Goal: Obtain resource: Download file/media

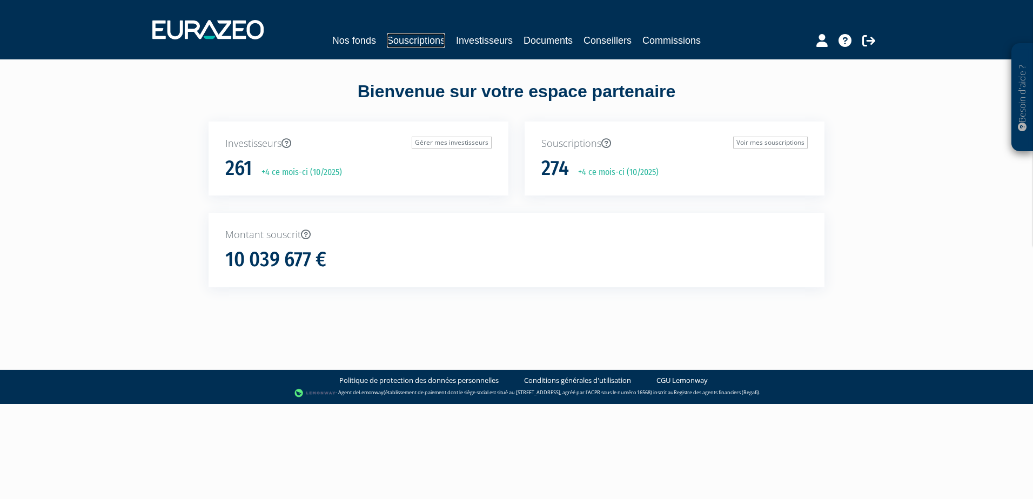
click at [400, 38] on link "Souscriptions" at bounding box center [416, 40] width 58 height 15
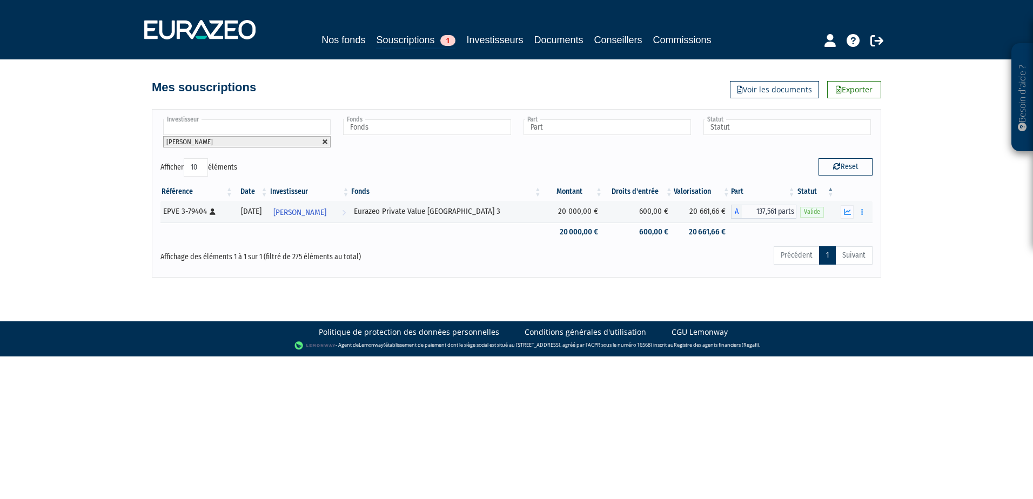
click at [326, 143] on link at bounding box center [325, 142] width 6 height 6
type input "Investisseur"
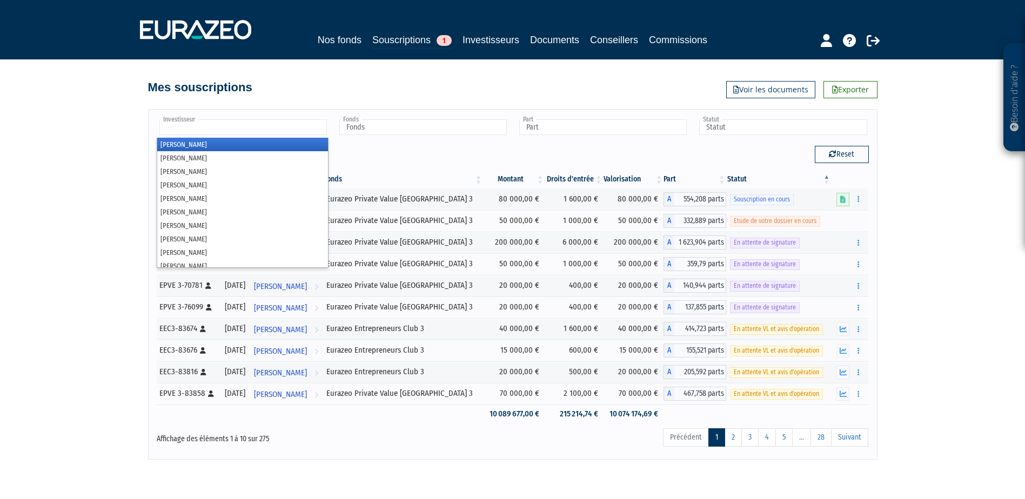
click at [284, 131] on input "text" at bounding box center [242, 127] width 167 height 16
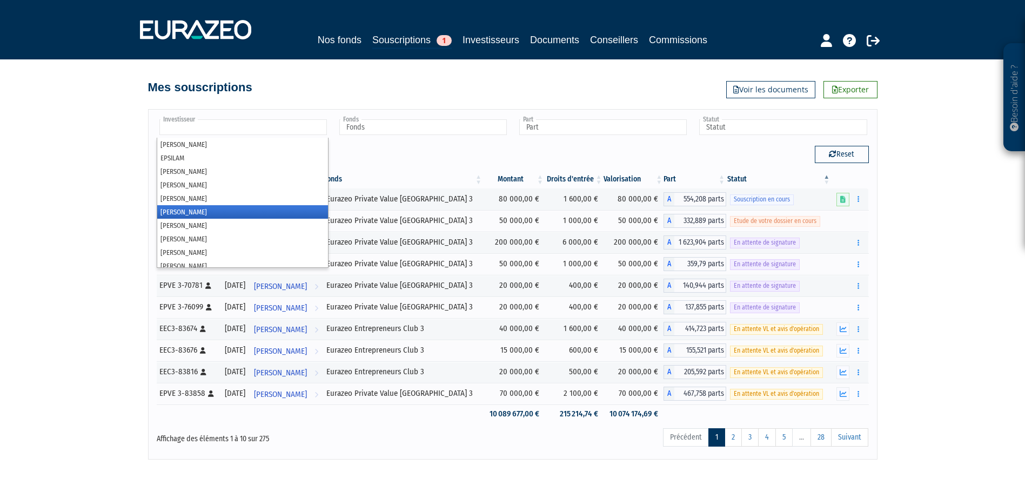
click at [210, 211] on li "[PERSON_NAME]" at bounding box center [242, 212] width 171 height 14
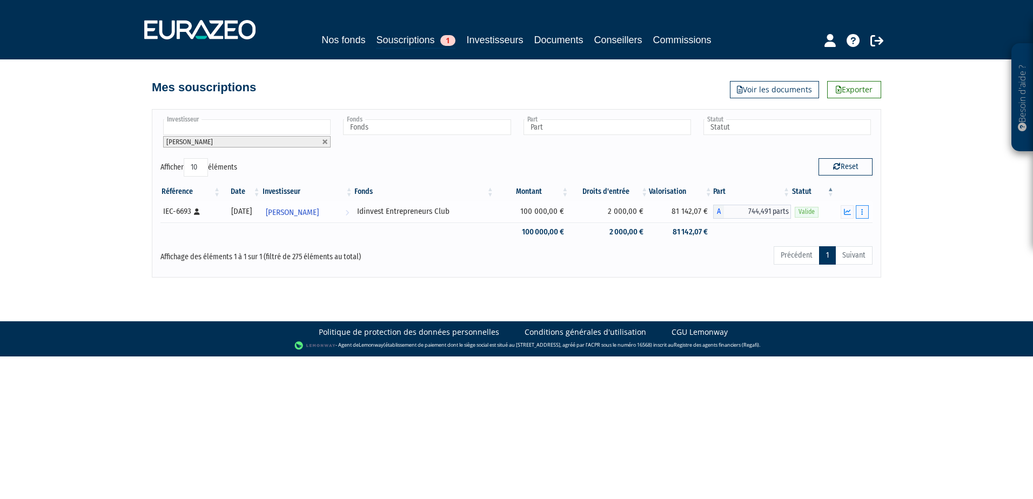
click at [866, 213] on button "button" at bounding box center [862, 212] width 13 height 14
click at [835, 234] on link "Documents" at bounding box center [839, 232] width 54 height 18
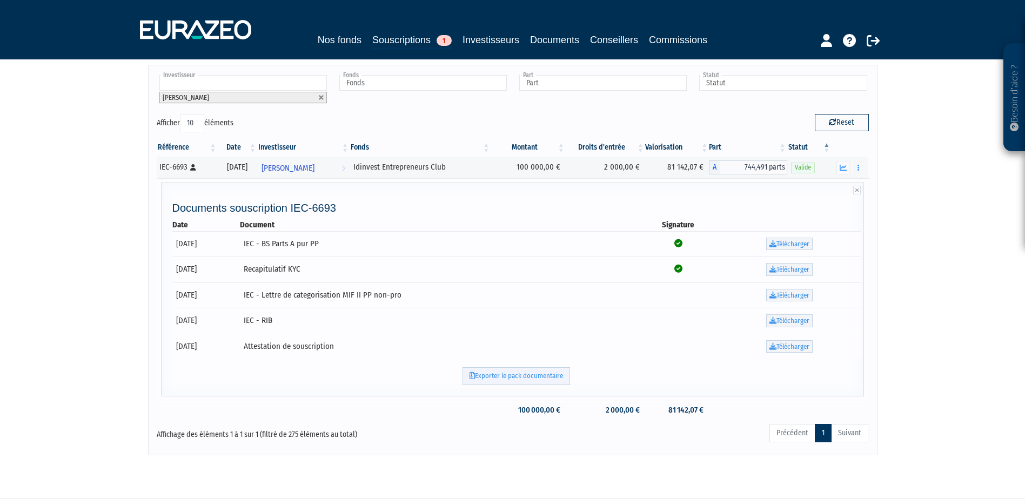
scroll to position [0, 0]
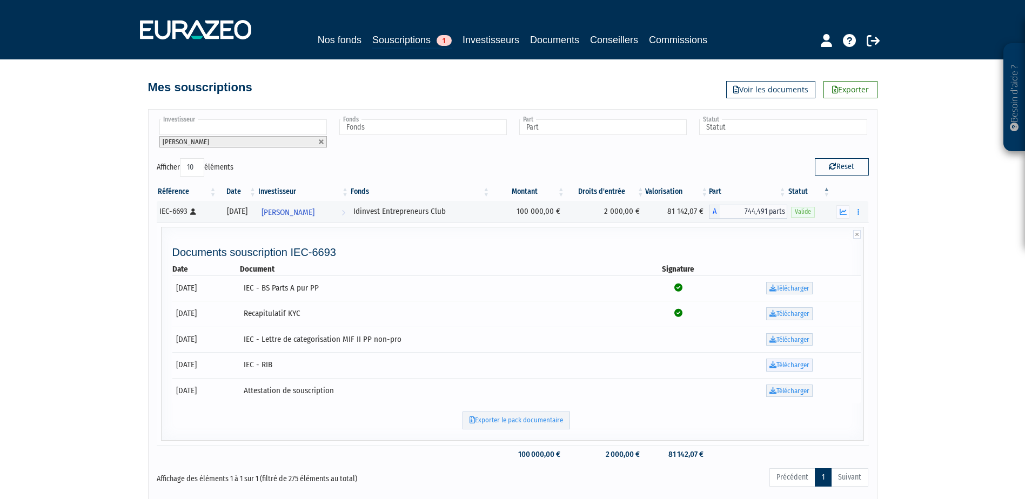
click at [801, 364] on link "Télécharger" at bounding box center [789, 365] width 46 height 13
click at [798, 317] on link "Télécharger" at bounding box center [789, 313] width 46 height 13
click at [559, 43] on link "Documents" at bounding box center [554, 39] width 49 height 15
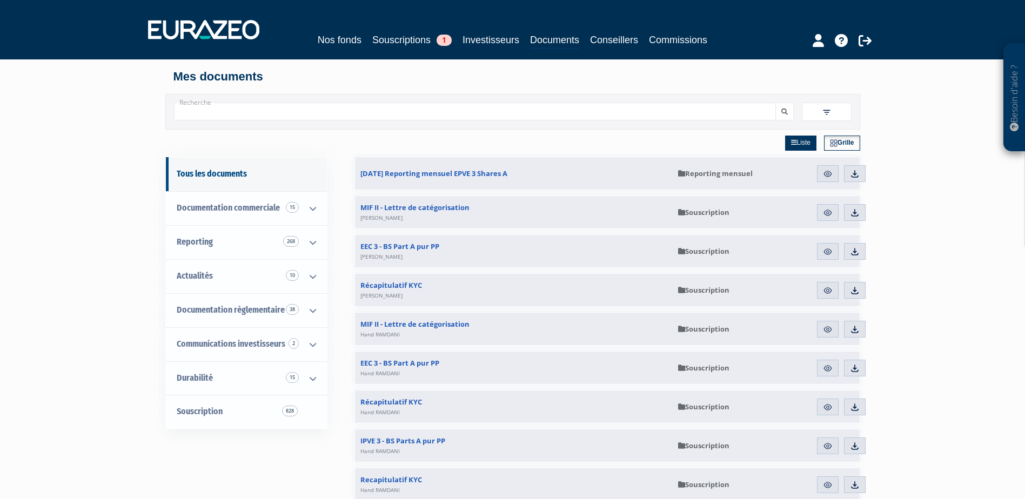
click at [451, 112] on input "Recherche" at bounding box center [475, 112] width 602 height 18
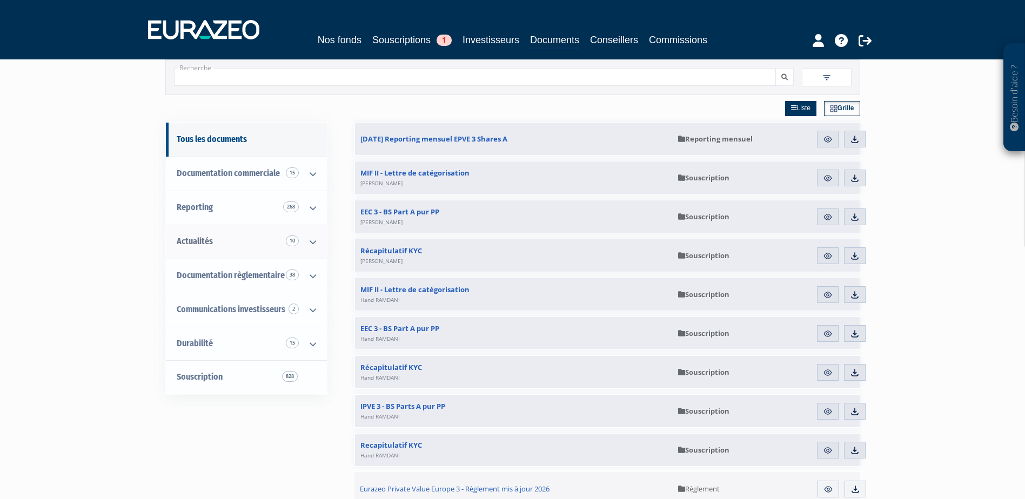
scroll to position [54, 0]
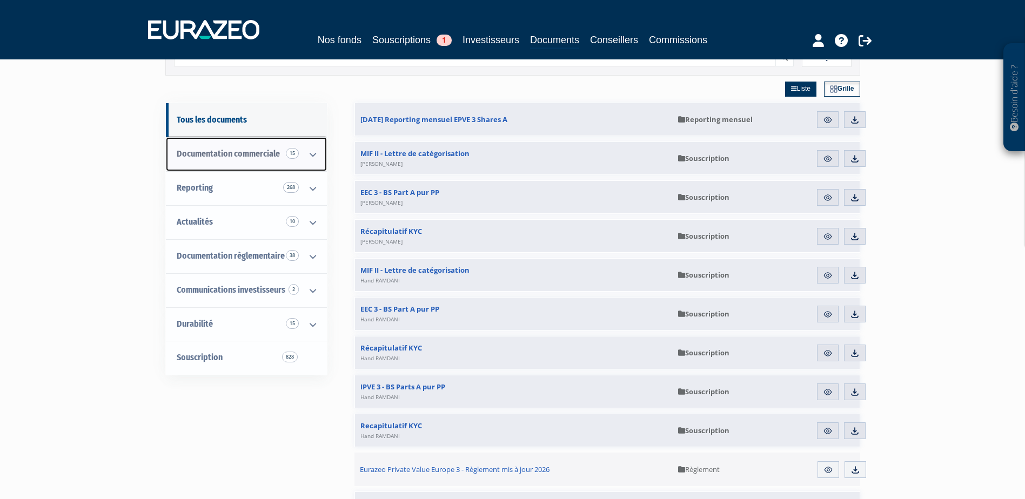
click at [313, 158] on icon at bounding box center [313, 154] width 28 height 33
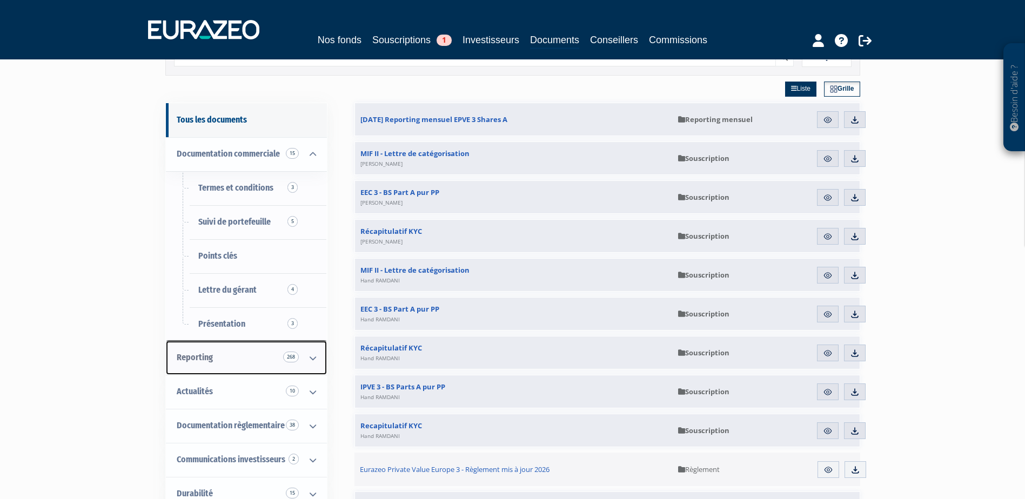
click at [317, 363] on icon at bounding box center [313, 357] width 28 height 33
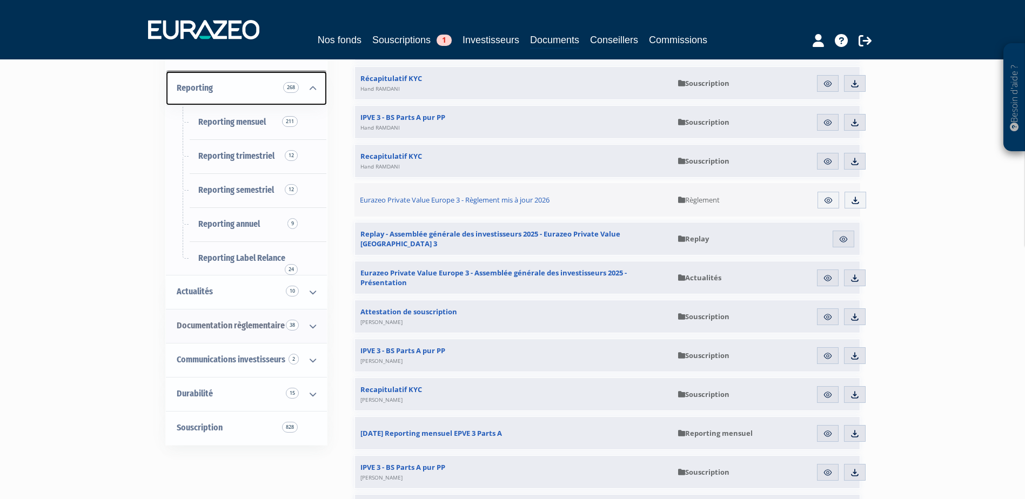
scroll to position [324, 0]
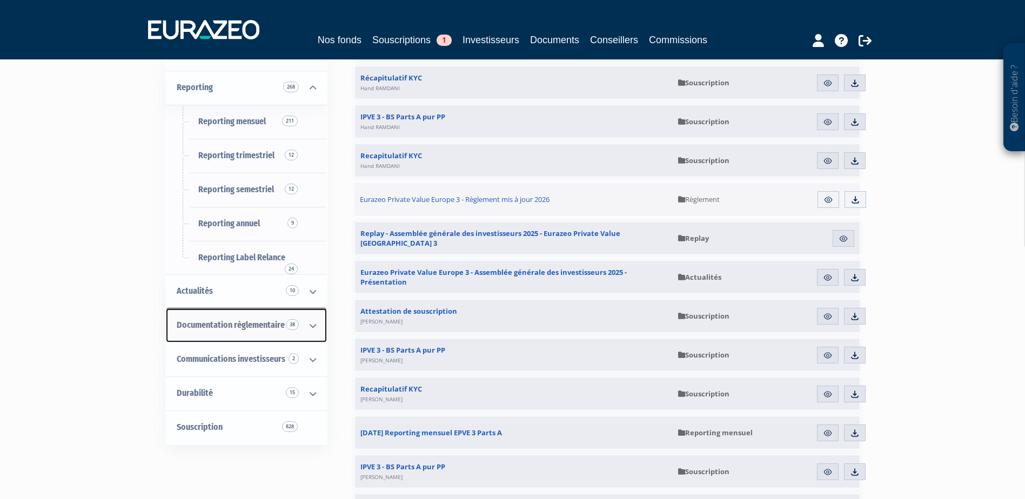
click at [308, 325] on icon at bounding box center [313, 325] width 28 height 33
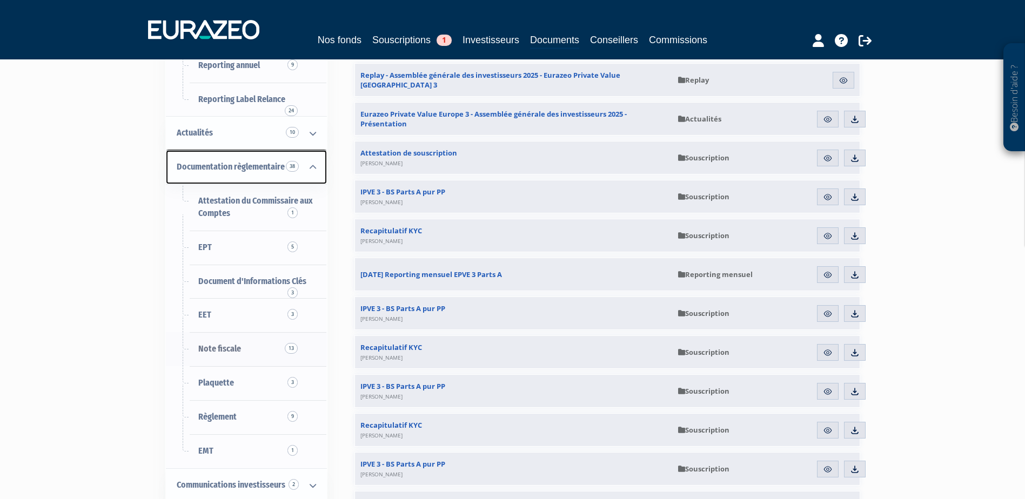
scroll to position [540, 0]
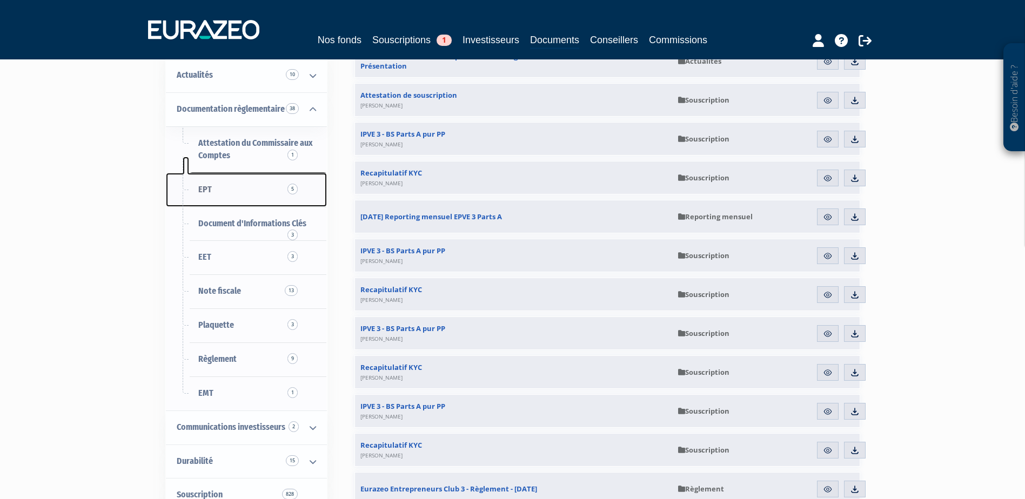
click at [289, 187] on span "5" at bounding box center [292, 189] width 10 height 11
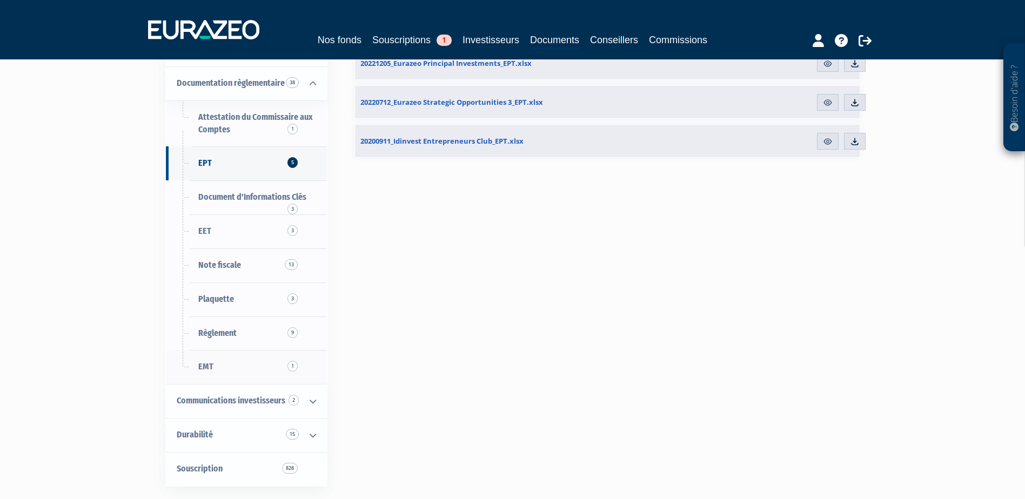
scroll to position [216, 0]
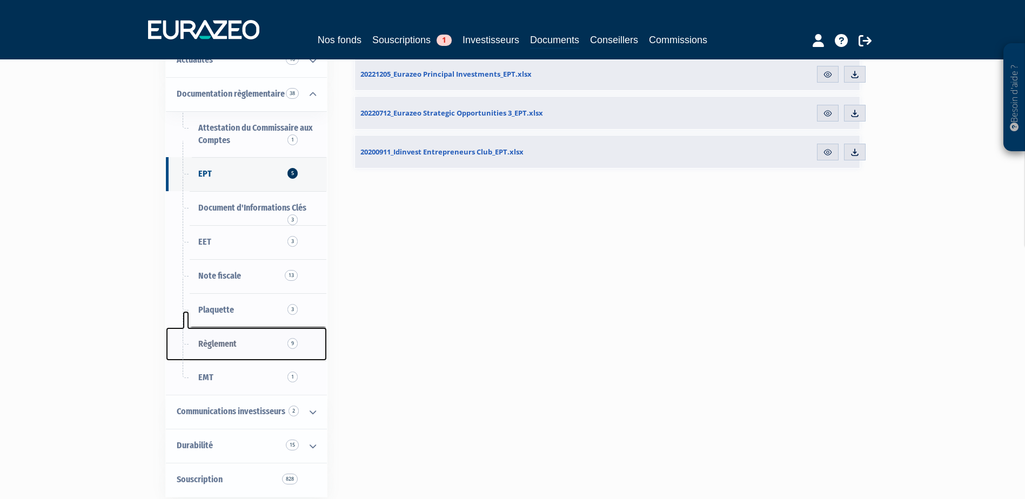
click at [232, 351] on link "Règlement 9" at bounding box center [246, 344] width 161 height 34
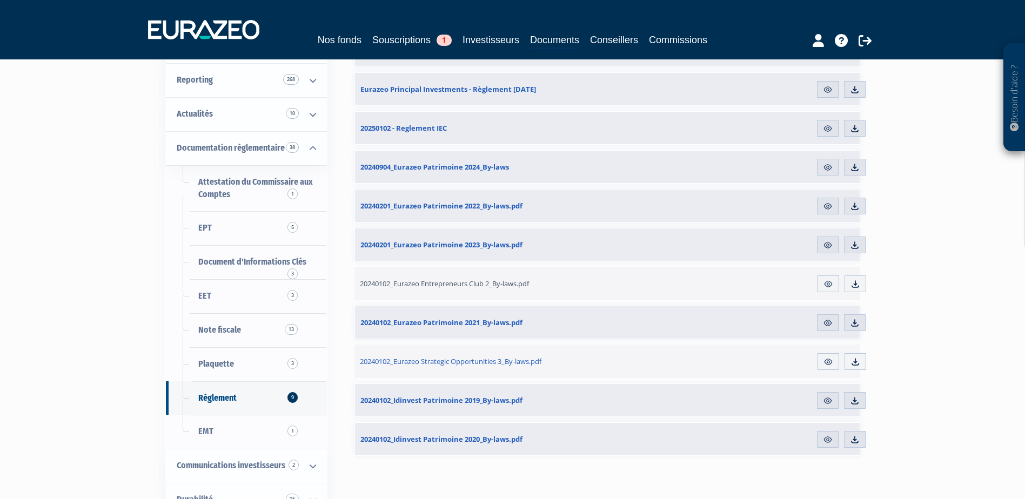
scroll to position [216, 0]
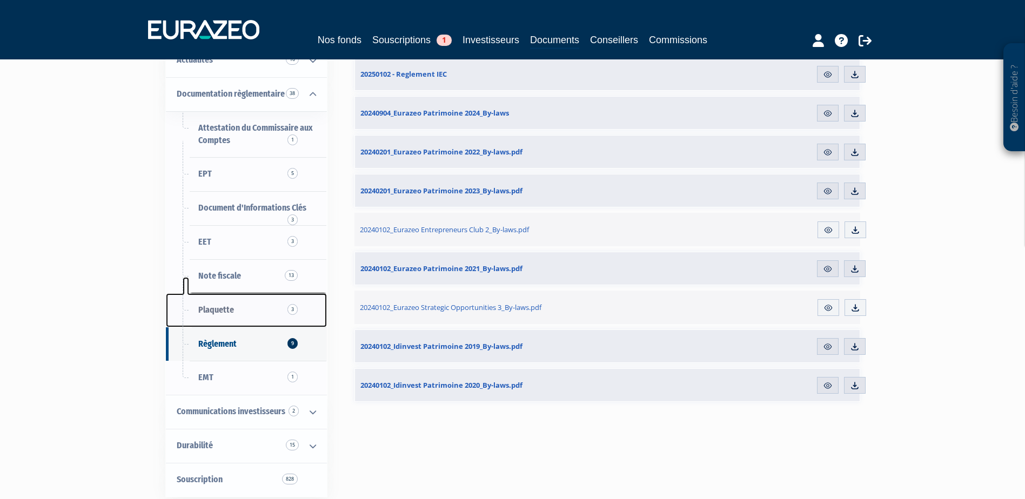
click at [208, 323] on link "Plaquette 3" at bounding box center [246, 310] width 161 height 34
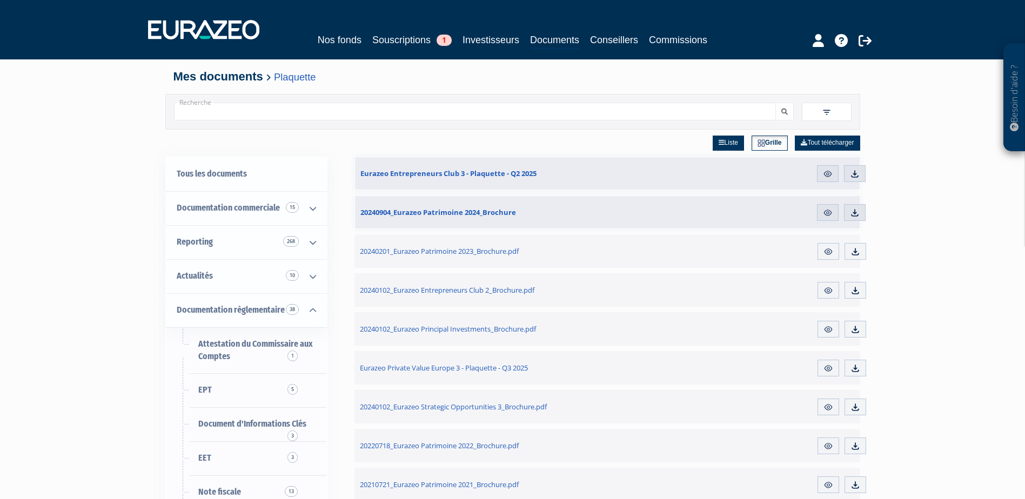
click at [311, 121] on div "Recherche" at bounding box center [513, 112] width 694 height 18
click at [318, 115] on input "Recherche" at bounding box center [475, 112] width 602 height 18
type input "prospectus"
click at [775, 103] on button "submit" at bounding box center [784, 112] width 18 height 18
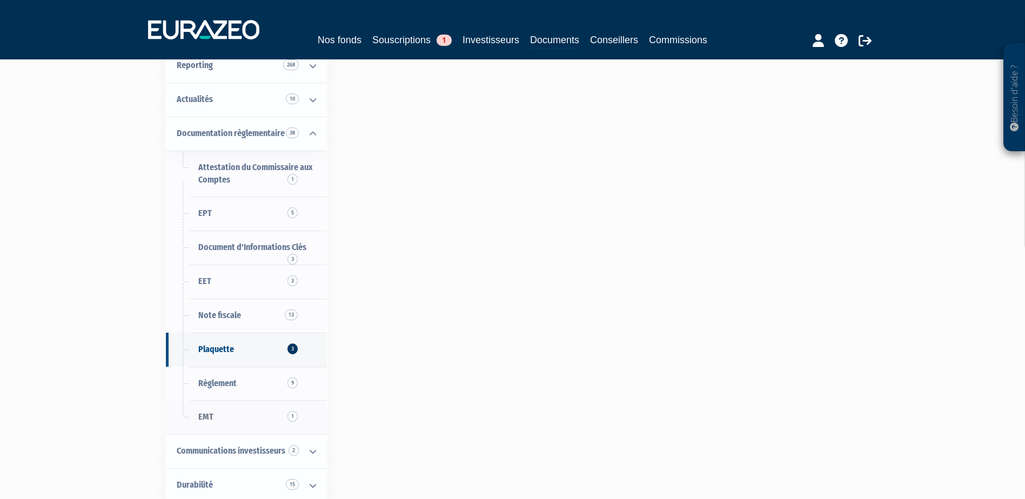
scroll to position [216, 0]
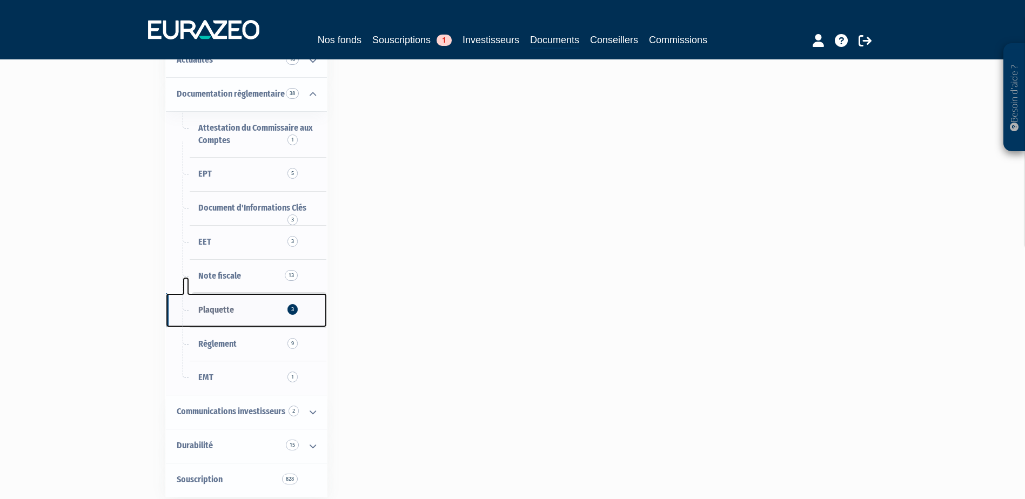
click at [233, 313] on span "Plaquette 3" at bounding box center [216, 310] width 36 height 10
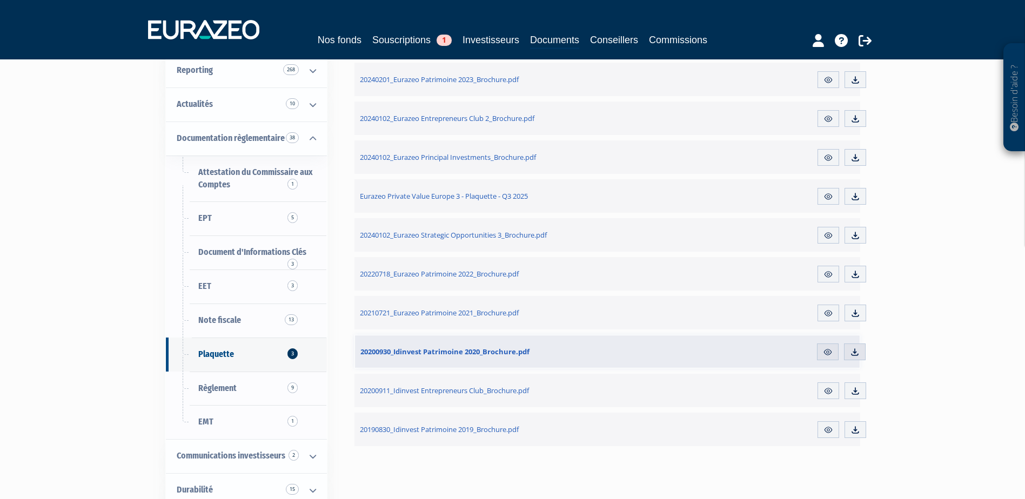
scroll to position [167, 0]
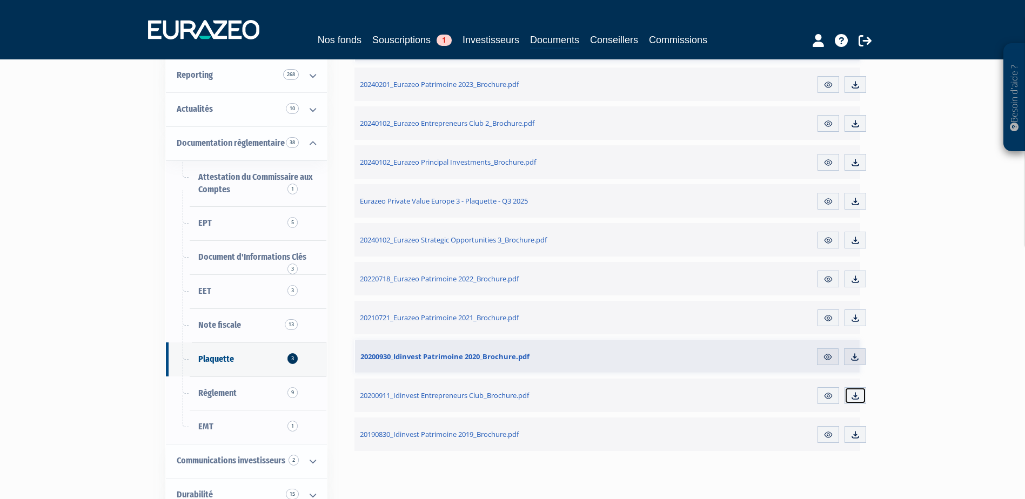
click at [856, 398] on img at bounding box center [855, 396] width 10 height 10
click at [210, 399] on link "Règlement 9" at bounding box center [246, 394] width 161 height 34
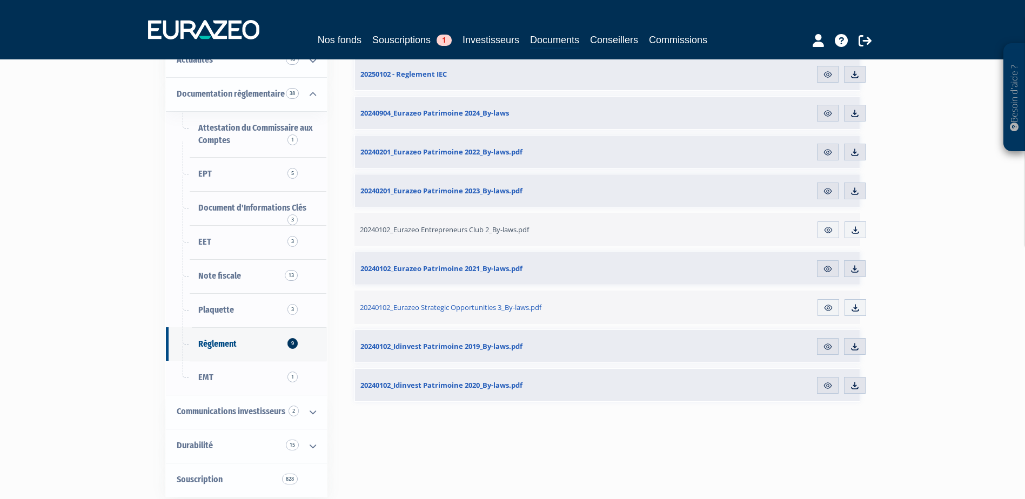
scroll to position [162, 0]
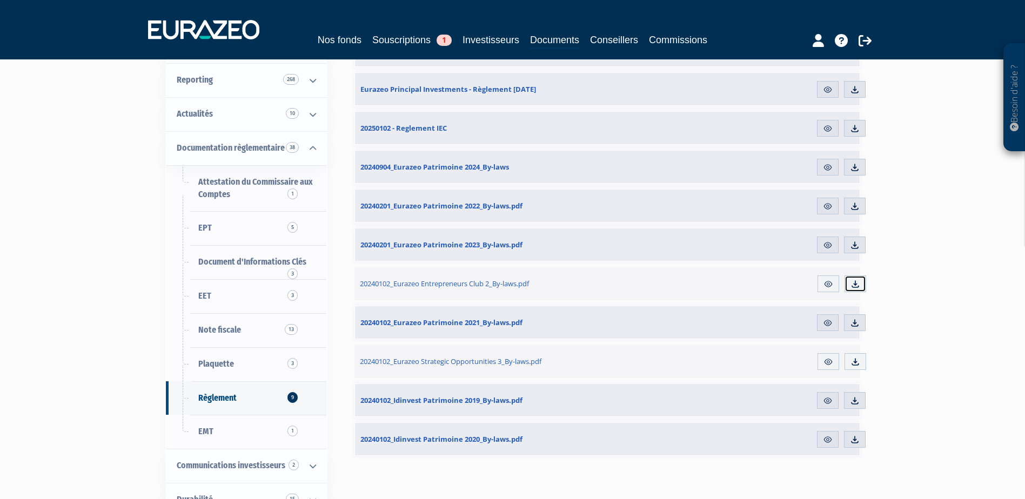
click at [863, 289] on link "Télécharger" at bounding box center [856, 284] width 22 height 17
click at [853, 279] on link "Télécharger" at bounding box center [856, 284] width 22 height 17
